Goal: Task Accomplishment & Management: Complete application form

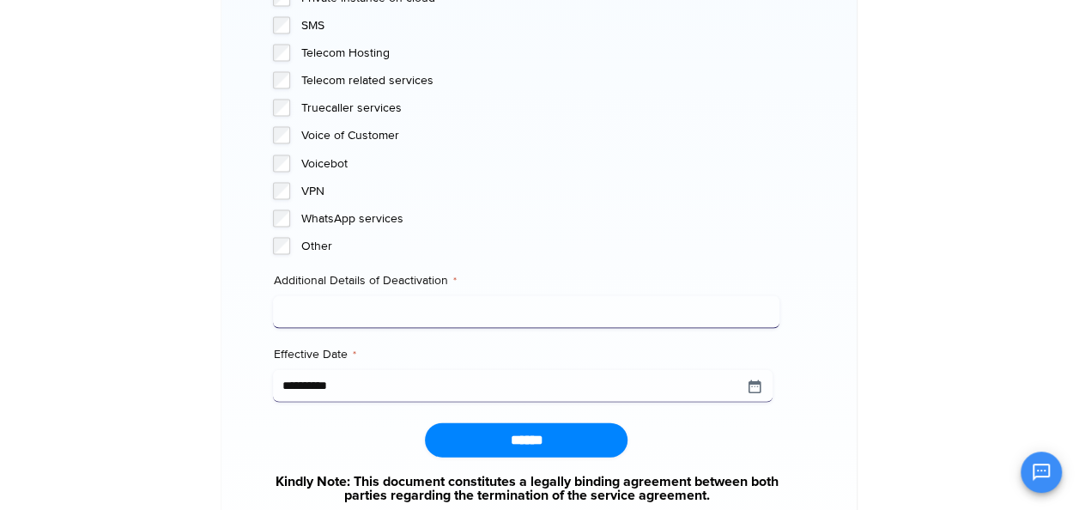
scroll to position [1774, 0]
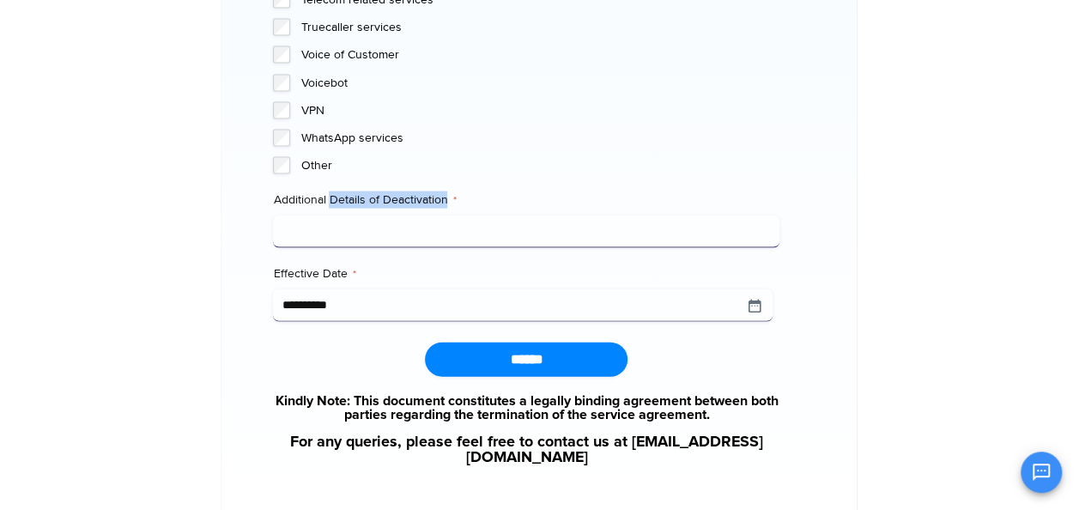
drag, startPoint x: 329, startPoint y: 199, endPoint x: 453, endPoint y: 198, distance: 124.4
click at [453, 198] on label "Additional Details of Deactivation *" at bounding box center [526, 199] width 506 height 17
drag, startPoint x: 453, startPoint y: 198, endPoint x: 470, endPoint y: 199, distance: 17.2
click at [470, 199] on label "Additional Details of Deactivation *" at bounding box center [526, 199] width 506 height 17
click at [470, 215] on input "Additional Details of Deactivation *" at bounding box center [526, 231] width 506 height 33
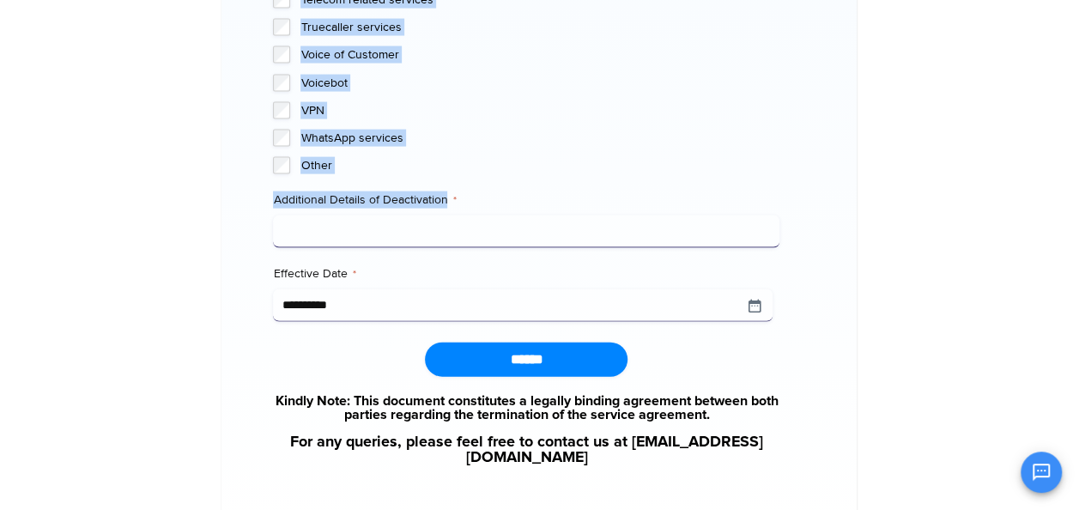
drag, startPoint x: 415, startPoint y: 199, endPoint x: 183, endPoint y: 190, distance: 231.9
click at [753, 312] on input "**********" at bounding box center [522, 305] width 499 height 33
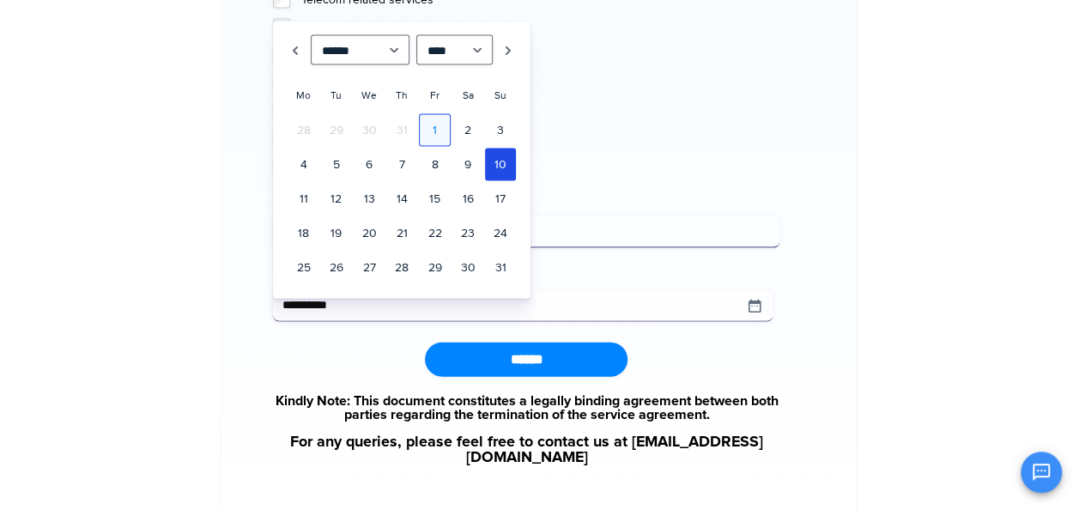
click at [432, 123] on link "1" at bounding box center [434, 130] width 31 height 33
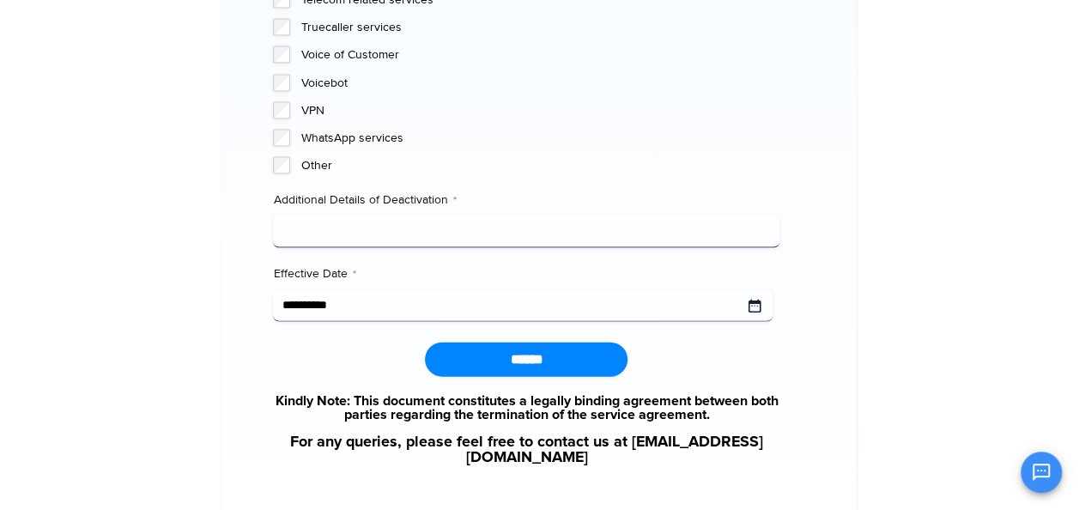
click at [421, 294] on input "Effective Date *" at bounding box center [522, 305] width 499 height 33
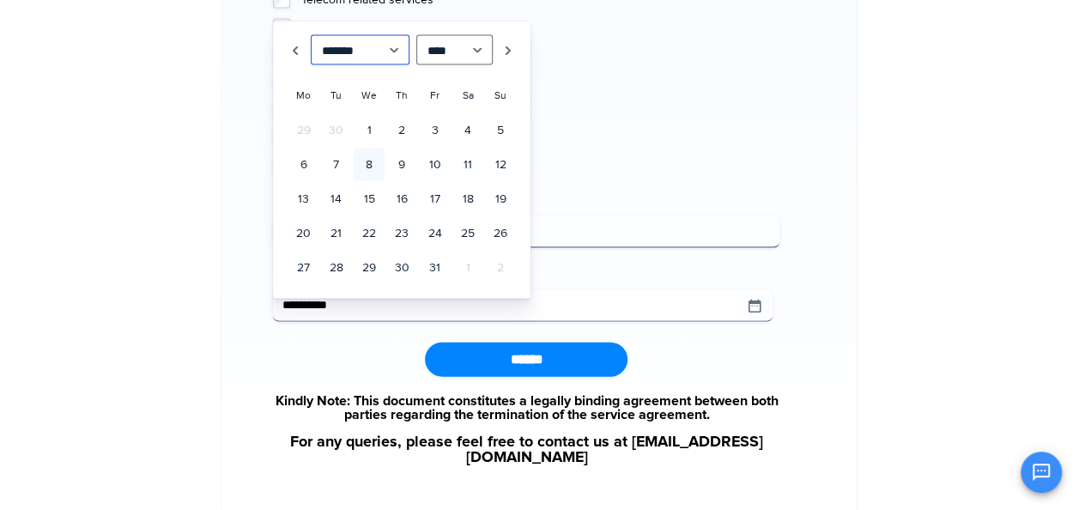
click at [395, 47] on select "******* ******** ***** ***** *** **** **** ****** ********* ******* ******** **…" at bounding box center [360, 50] width 99 height 30
click at [311, 35] on select "******* ******** ***** ***** *** **** **** ****** ********* ******* ******** **…" at bounding box center [360, 50] width 99 height 30
click at [371, 127] on link "1" at bounding box center [369, 130] width 31 height 33
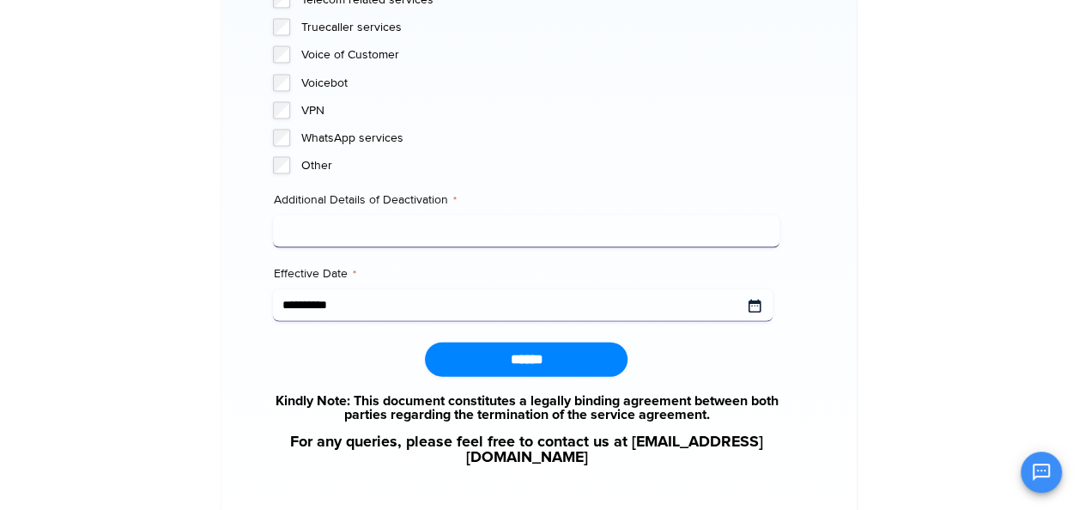
click at [753, 306] on input "Effective Date *" at bounding box center [522, 305] width 499 height 33
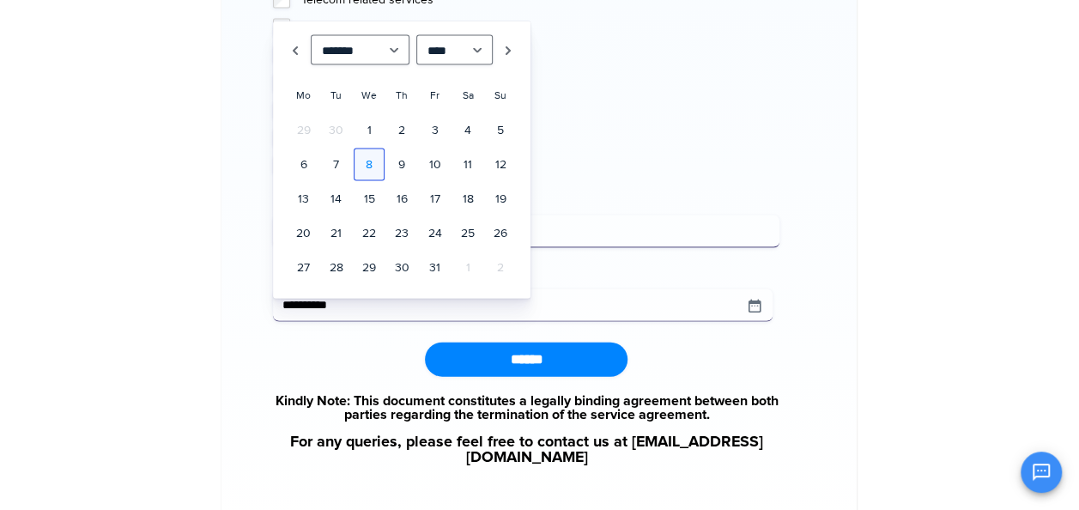
click at [360, 154] on link "8" at bounding box center [369, 164] width 31 height 33
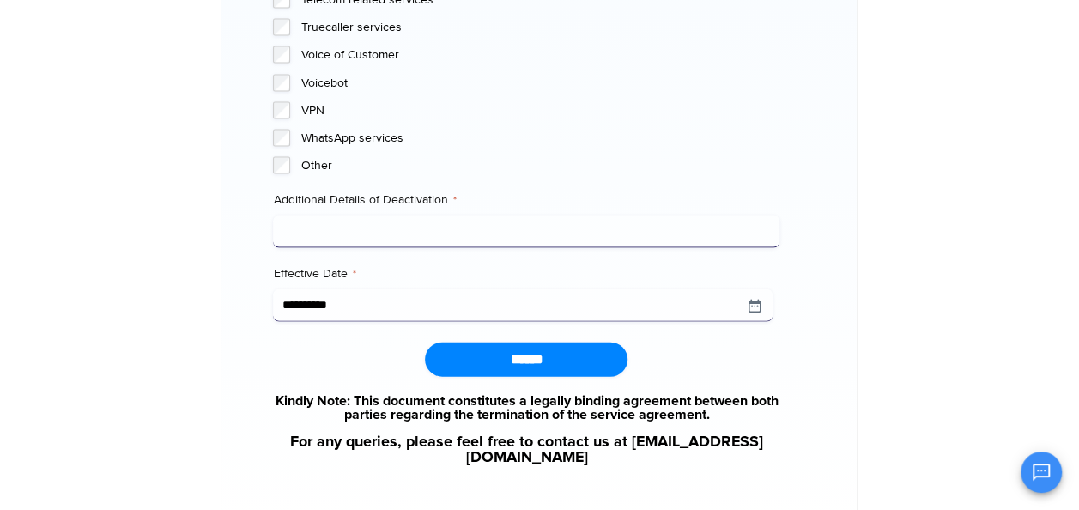
click at [438, 226] on input "Additional Details of Deactivation *" at bounding box center [526, 231] width 506 height 33
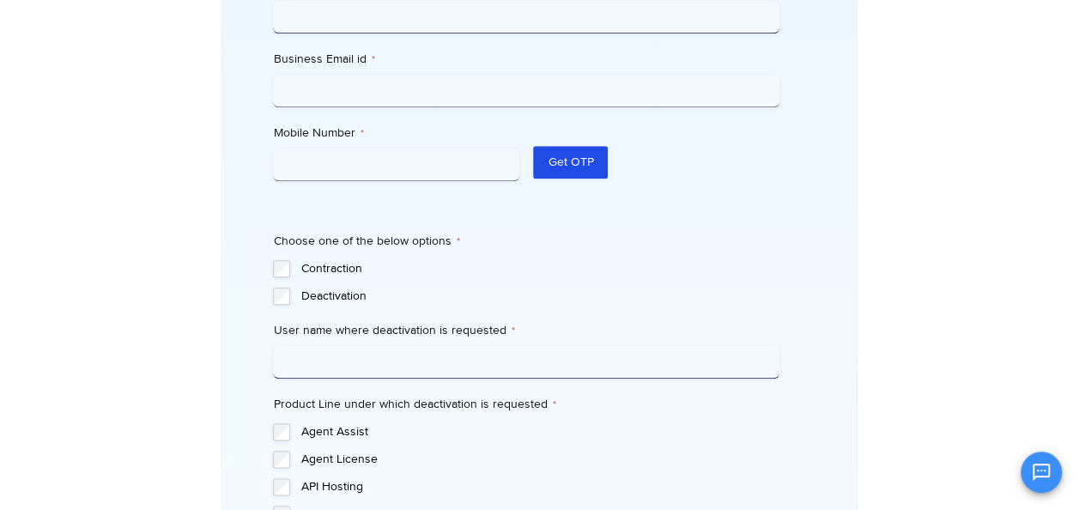
scroll to position [856, 0]
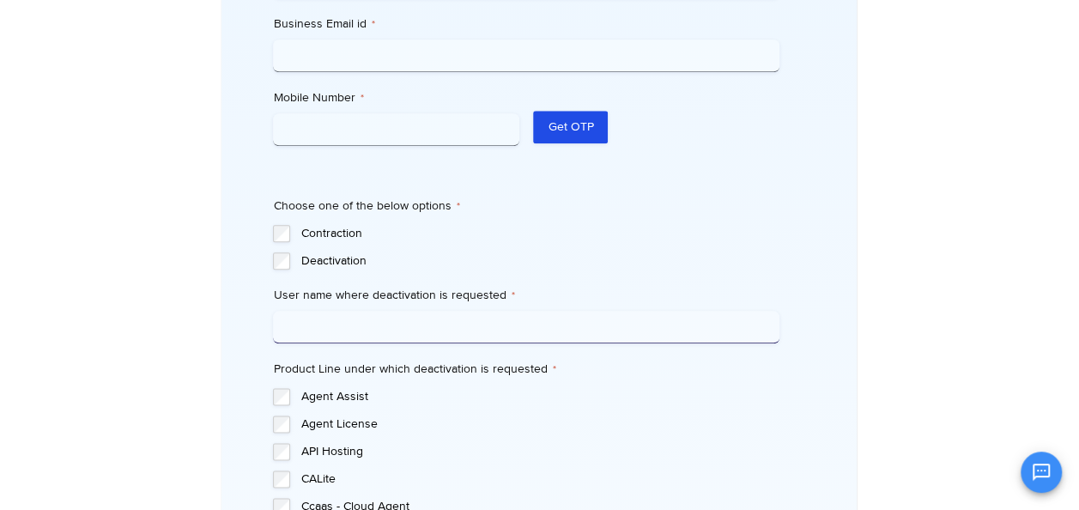
click at [297, 319] on input "User name where deactivation is requested *" at bounding box center [526, 327] width 506 height 33
drag, startPoint x: 326, startPoint y: 290, endPoint x: 528, endPoint y: 309, distance: 202.6
click at [528, 309] on div "User name where deactivation is requested *" at bounding box center [526, 315] width 506 height 57
click at [236, 288] on div "Ozonetel's Offboarding Process Ozonetel's offboarding and service deactivation …" at bounding box center [538, 346] width 635 height 2220
drag, startPoint x: 337, startPoint y: 291, endPoint x: 508, endPoint y: 294, distance: 170.8
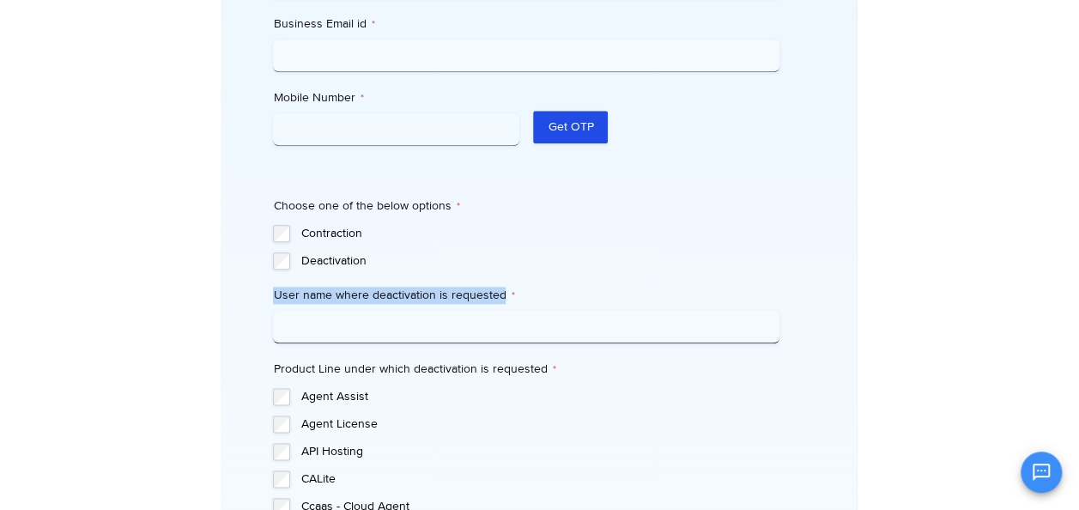
drag, startPoint x: 508, startPoint y: 294, endPoint x: 549, endPoint y: 294, distance: 41.2
click at [548, 294] on label "User name where deactivation is requested *" at bounding box center [526, 295] width 506 height 17
click at [548, 311] on input "User name where deactivation is requested *" at bounding box center [526, 327] width 506 height 33
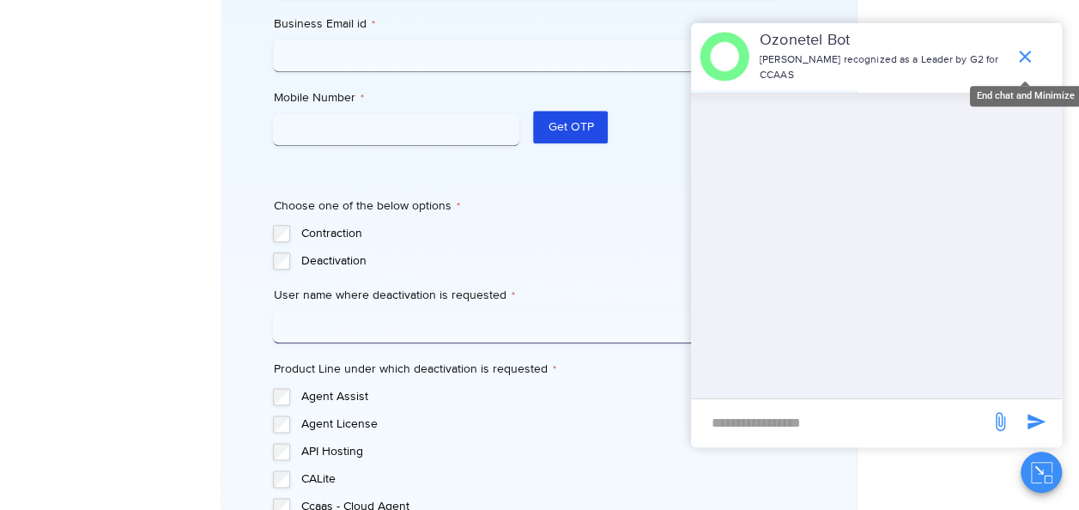
click at [1025, 57] on icon "end chat or minimize" at bounding box center [1025, 57] width 12 height 12
